Goal: Task Accomplishment & Management: Use online tool/utility

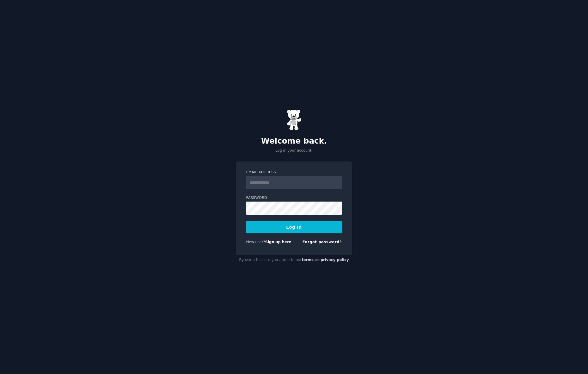
click at [281, 185] on input "Email Address" at bounding box center [294, 182] width 96 height 13
type input "**********"
click at [297, 227] on button "Log In" at bounding box center [294, 227] width 96 height 12
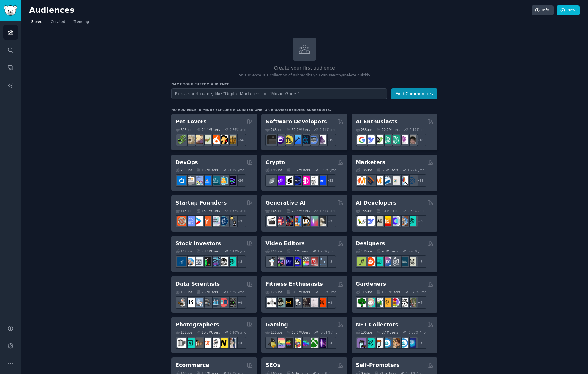
click at [491, 164] on div "Create your first audience An audience is a collection of subreddits you can se…" at bounding box center [304, 361] width 551 height 647
click at [308, 95] on input "text" at bounding box center [279, 93] width 216 height 11
paste input "smart kt motion tape for injury prevention and performance analysis"
click at [416, 93] on button "Find Communities" at bounding box center [414, 93] width 46 height 11
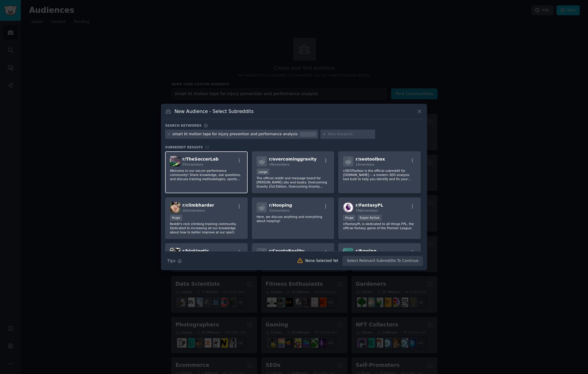
click at [216, 179] on p "Welcome to our soccer performance community! Share knowledge, ask questions, an…" at bounding box center [206, 175] width 73 height 12
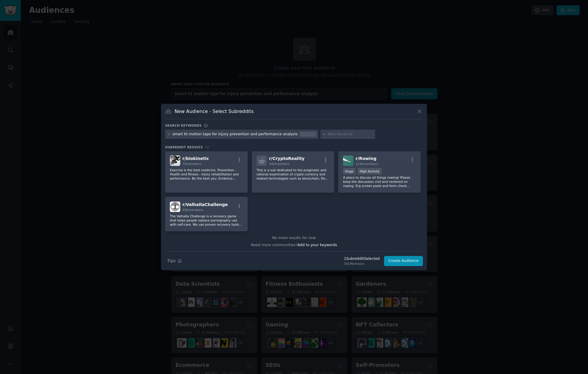
scroll to position [92, 0]
click at [422, 109] on icon at bounding box center [420, 111] width 6 height 6
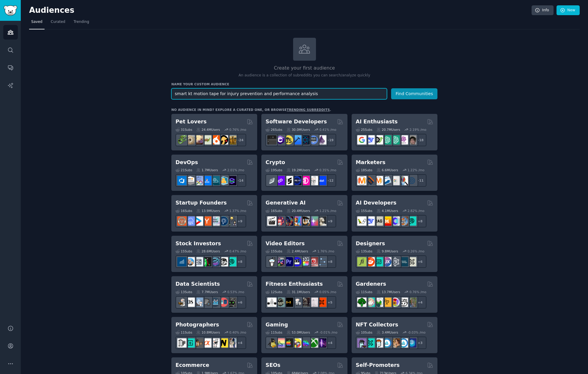
click at [303, 95] on input "smart kt motion tape for injury prevention and performance analysis" at bounding box center [279, 93] width 216 height 11
type input "sport performance"
click at [391, 88] on button "Find Communities" at bounding box center [414, 93] width 46 height 11
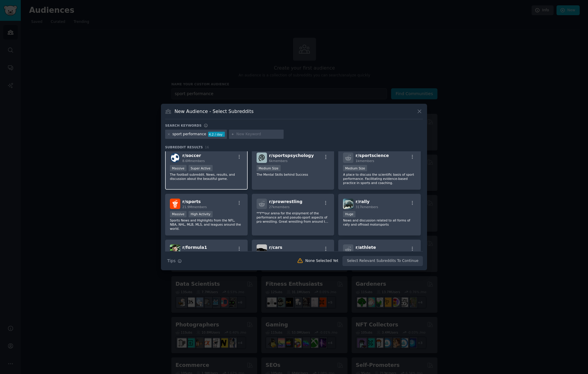
scroll to position [10, 0]
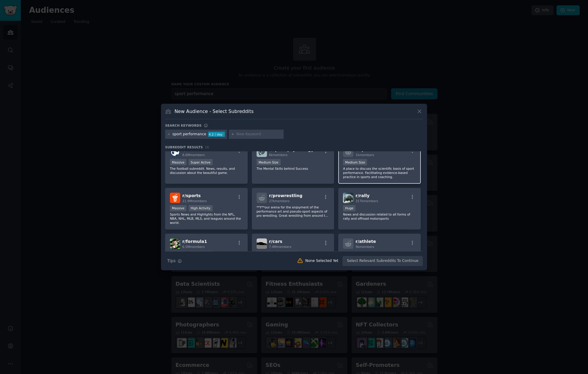
click at [384, 171] on p "A place to discuss the scientific basis of sport performance. Facilitating evid…" at bounding box center [379, 172] width 73 height 12
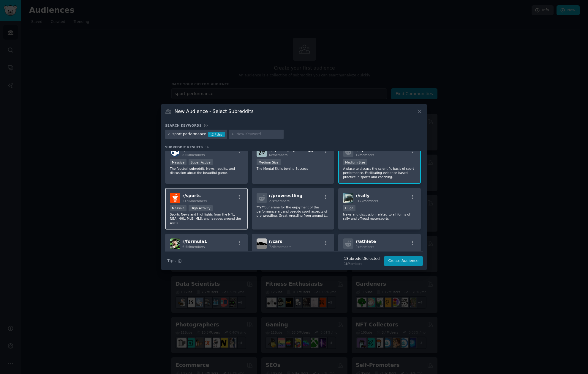
click at [243, 199] on div "r/ sports 21.9M members Massive High Activity Sports News and Highlights from t…" at bounding box center [206, 209] width 83 height 42
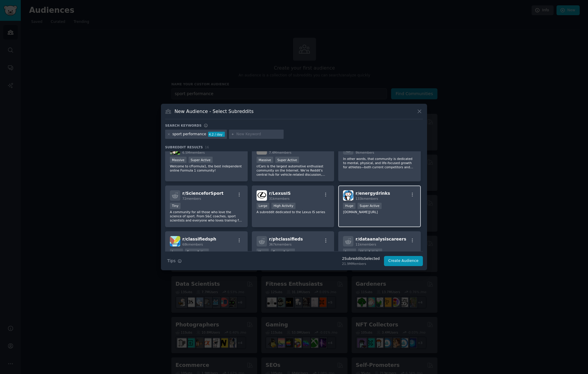
scroll to position [96, 0]
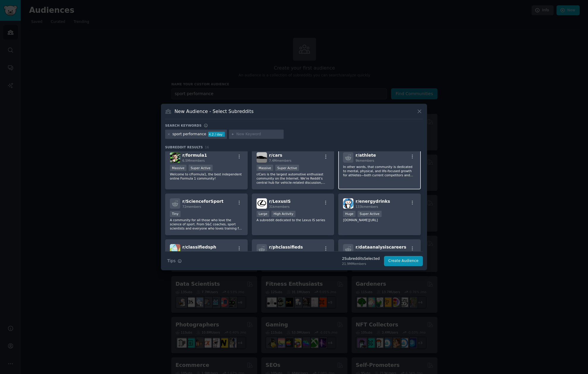
click at [398, 171] on p "In other words, that community is dedicated to mental, physical, and life-focus…" at bounding box center [379, 171] width 73 height 12
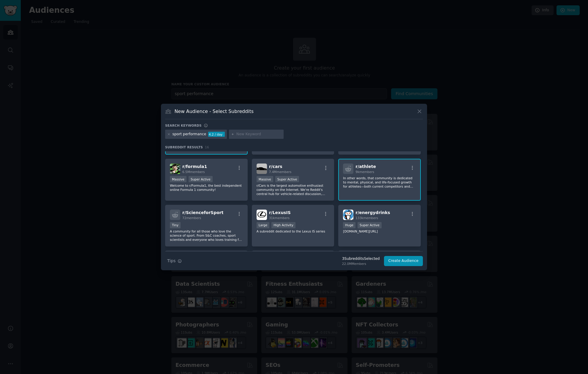
scroll to position [94, 0]
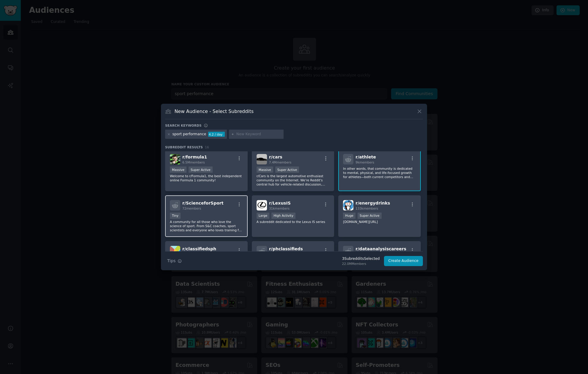
click at [226, 220] on p "A community for all those who love the science of sport. From S&C coaches, spor…" at bounding box center [206, 226] width 73 height 12
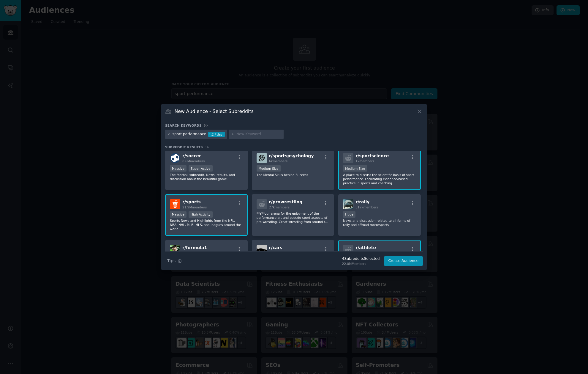
scroll to position [0, 0]
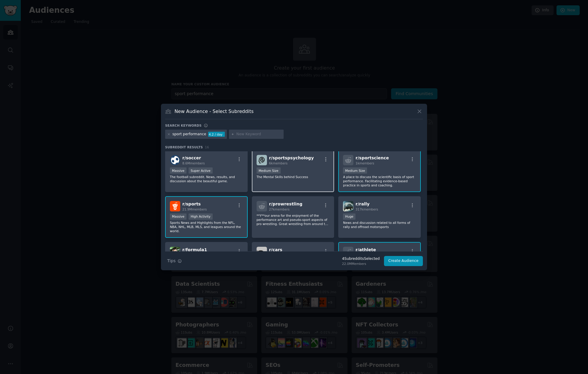
click at [302, 168] on div "1000 - 10,000 members Medium Size" at bounding box center [293, 170] width 73 height 7
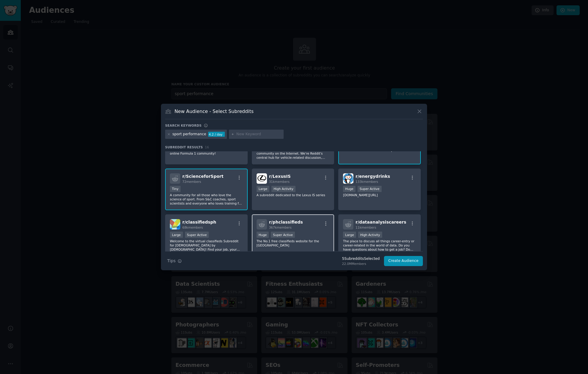
scroll to position [180, 0]
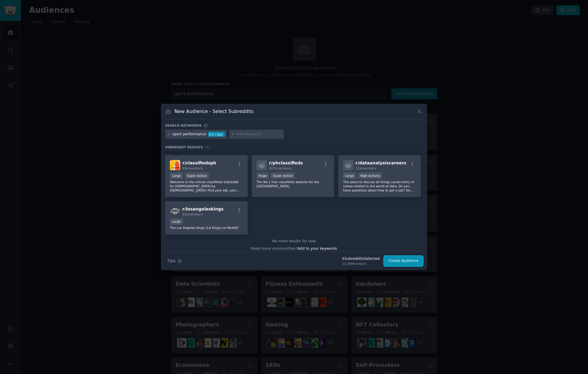
click at [399, 262] on button "Create Audience" at bounding box center [403, 261] width 39 height 10
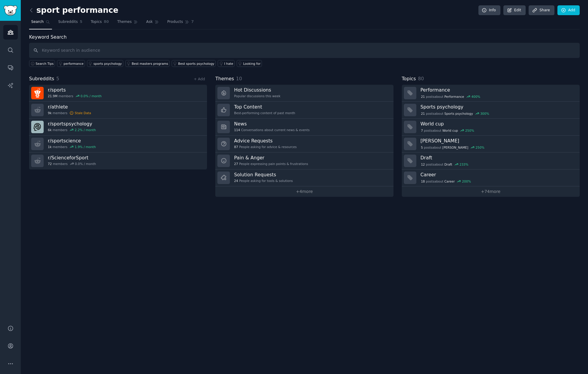
click at [185, 47] on input "text" at bounding box center [304, 50] width 551 height 15
click at [224, 54] on input "smart kt motion tape for injury prevention and performance analysis" at bounding box center [304, 50] width 551 height 15
type input "smart kt motion tape for injury prevention and performance analysis"
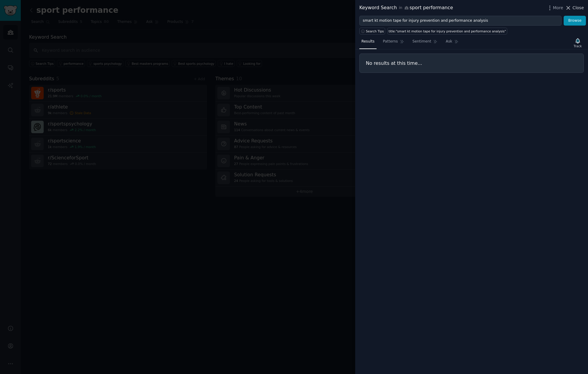
click at [572, 7] on icon at bounding box center [569, 8] width 6 height 6
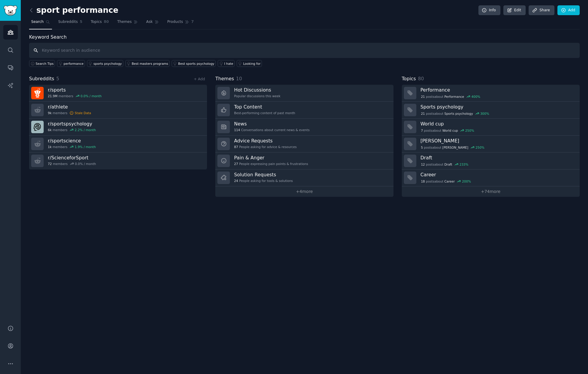
click at [181, 50] on input "text" at bounding box center [304, 50] width 551 height 15
type input "motion tape"
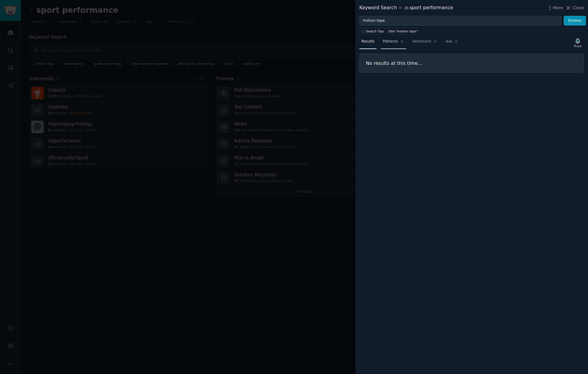
click at [397, 41] on span "Patterns" at bounding box center [390, 41] width 15 height 5
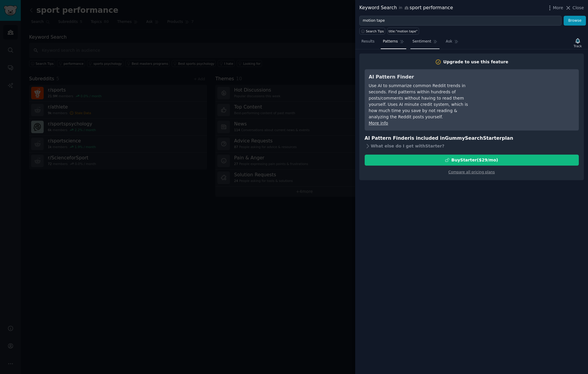
click at [419, 41] on span "Sentiment" at bounding box center [422, 41] width 19 height 5
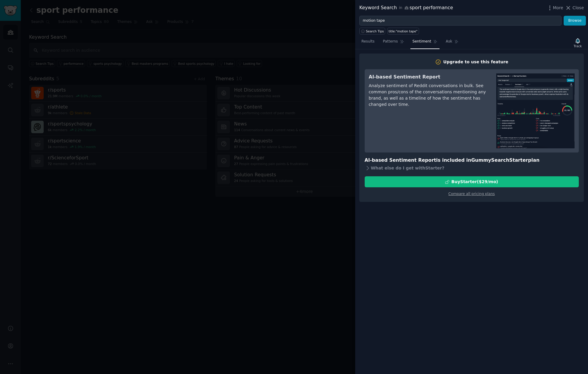
click at [573, 13] on div "Keyword Search in sport performance More Close" at bounding box center [471, 8] width 233 height 16
click at [574, 9] on span "Close" at bounding box center [578, 8] width 11 height 6
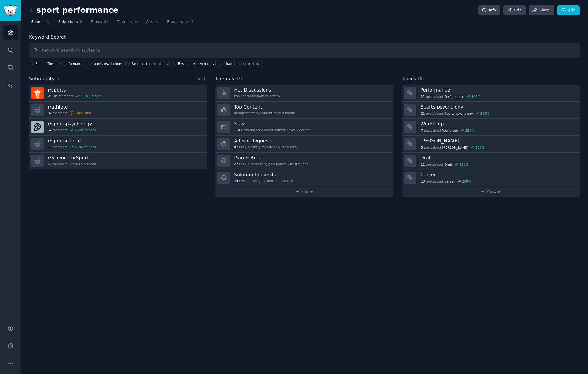
click at [75, 24] on link "Subreddits 5" at bounding box center [70, 23] width 28 height 12
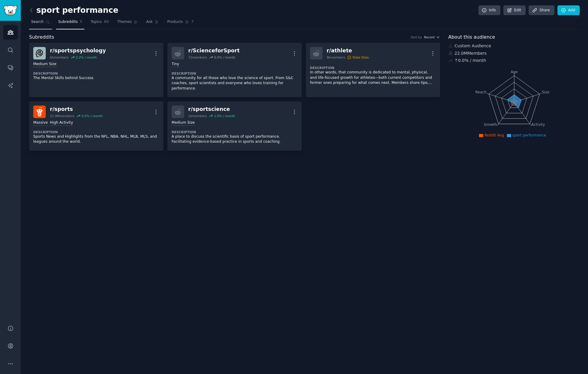
click at [38, 19] on span "Search" at bounding box center [37, 21] width 12 height 5
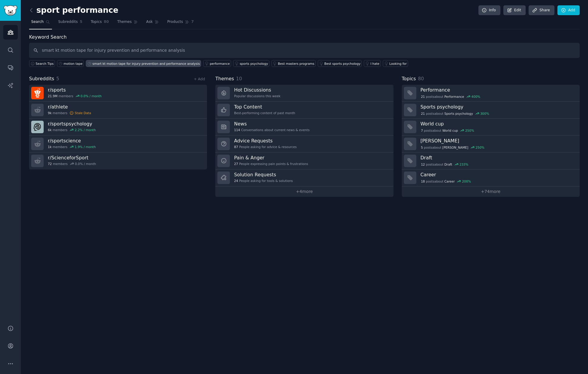
type input "smart kt motion tape for injury prevention and performance analysis"
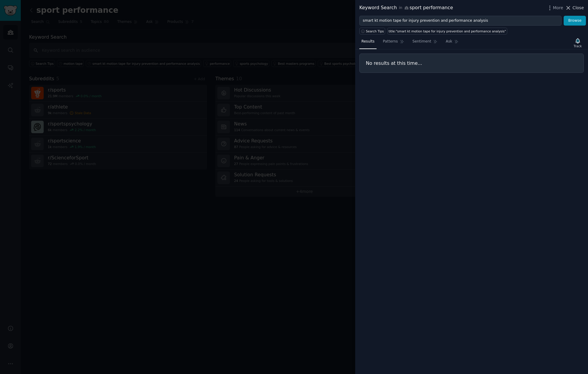
click at [578, 7] on span "Close" at bounding box center [578, 8] width 11 height 6
